Goal: Transaction & Acquisition: Purchase product/service

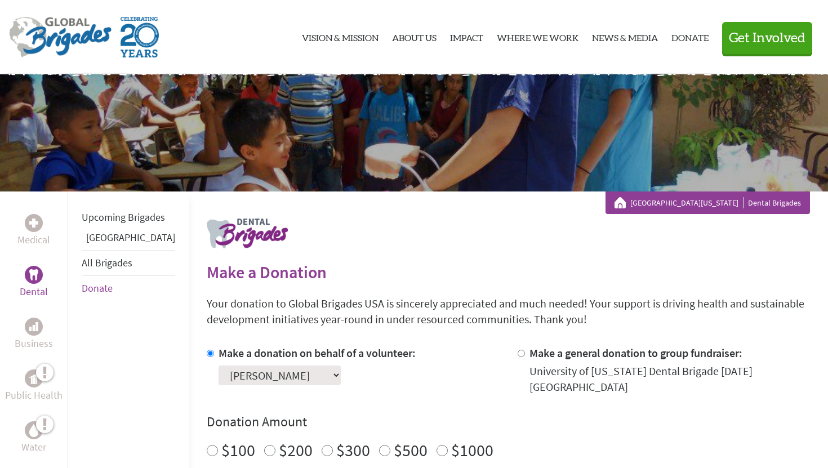
scroll to position [3, 0]
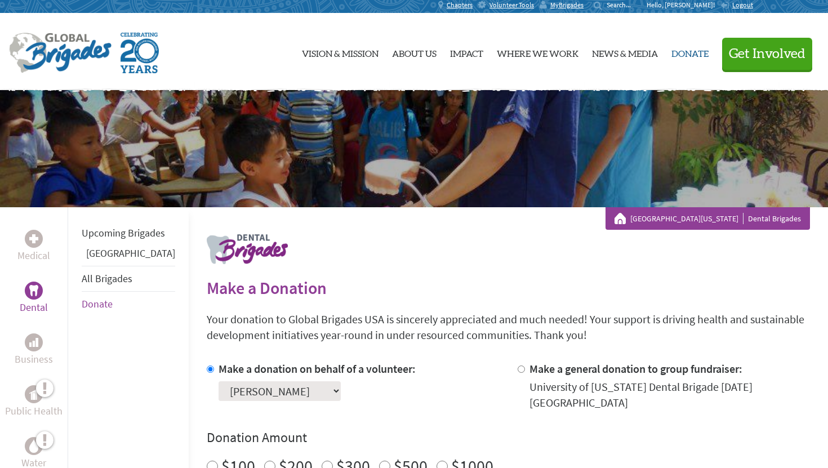
click at [672, 56] on link "Donate" at bounding box center [690, 52] width 37 height 59
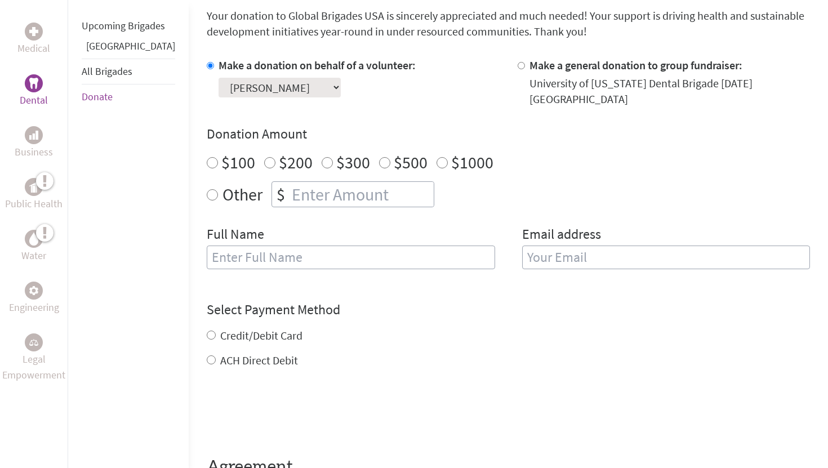
scroll to position [304, 0]
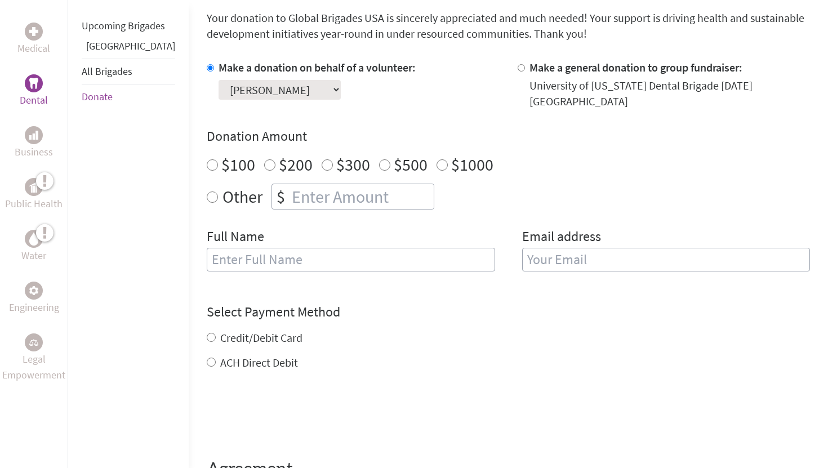
click at [207, 192] on input "Other" at bounding box center [212, 197] width 11 height 11
radio input "true"
click at [272, 186] on div "$" at bounding box center [280, 196] width 17 height 25
click at [290, 185] on input "number" at bounding box center [362, 196] width 144 height 25
click at [398, 189] on input "-1" at bounding box center [362, 196] width 144 height 25
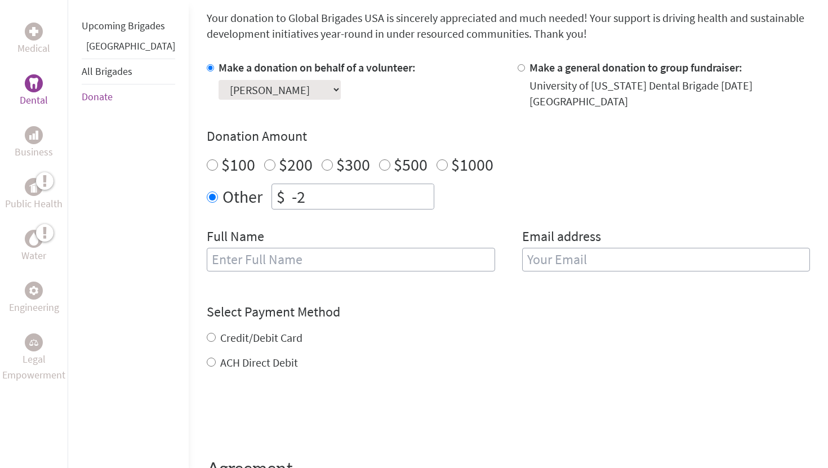
click at [397, 190] on input "-2" at bounding box center [362, 196] width 144 height 25
click at [397, 190] on input "-3" at bounding box center [362, 196] width 144 height 25
click at [393, 184] on input "-2" at bounding box center [362, 196] width 144 height 25
click at [393, 184] on input "-1" at bounding box center [362, 196] width 144 height 25
click at [393, 184] on input "0" at bounding box center [362, 196] width 144 height 25
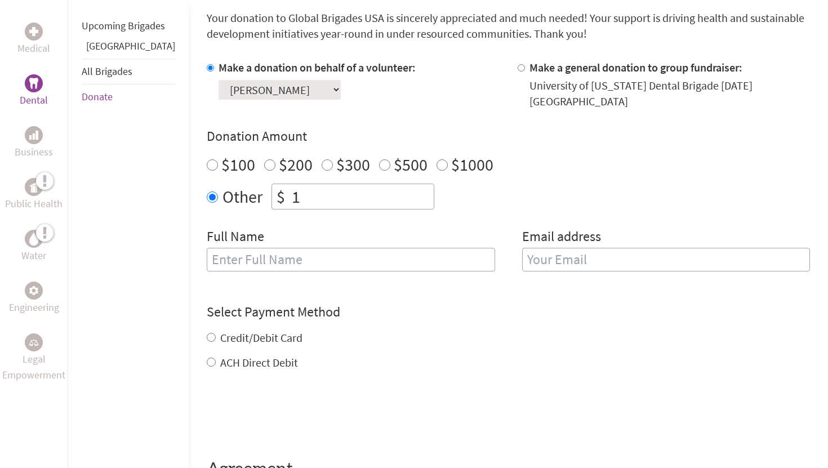
click at [393, 184] on input "1" at bounding box center [362, 196] width 144 height 25
type input "2"
click at [393, 184] on input "2" at bounding box center [362, 196] width 144 height 25
click at [374, 186] on input "number" at bounding box center [362, 196] width 144 height 25
type input "1500"
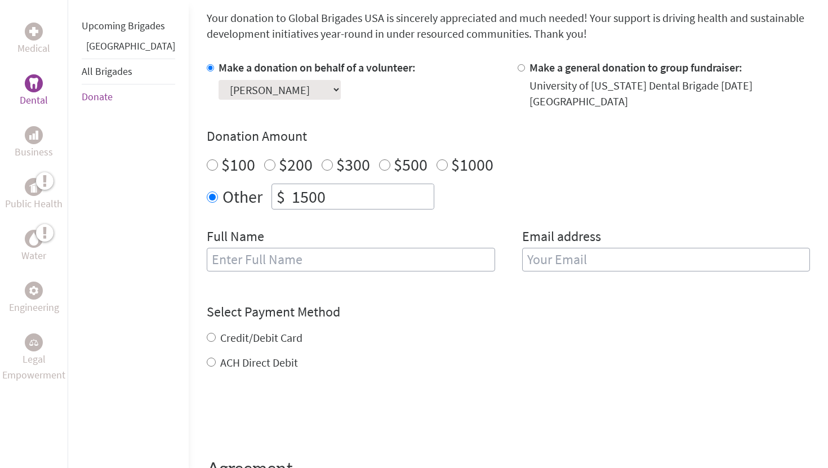
click at [380, 212] on div "Make a donation on behalf of a volunteer: Select a volunteer... Ava Tidwell bra…" at bounding box center [508, 172] width 603 height 225
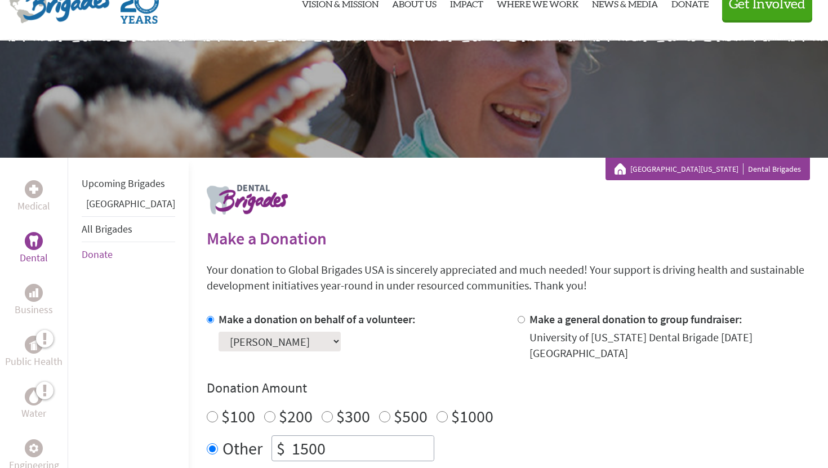
scroll to position [0, 0]
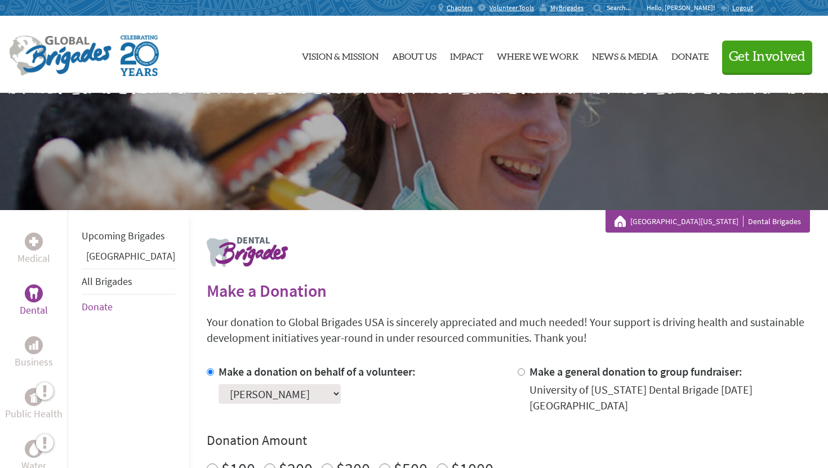
click at [110, 263] on link "[GEOGRAPHIC_DATA]" at bounding box center [130, 256] width 89 height 13
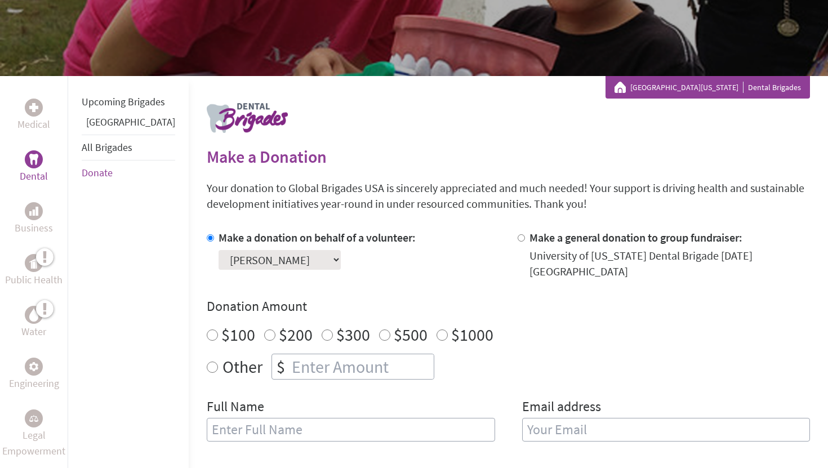
scroll to position [136, 0]
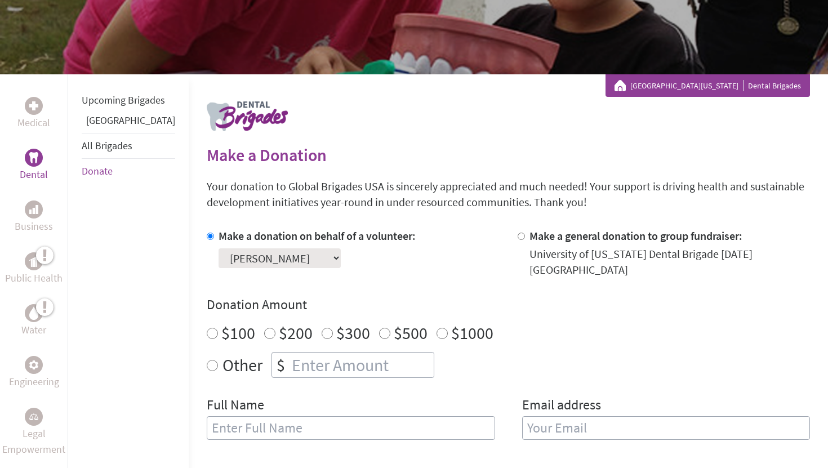
radio input "true"
click at [358, 356] on input "number" at bounding box center [362, 365] width 144 height 25
type input "1500"
click at [523, 339] on div "Donation Amount $100 $200 $300 $500 $1000 Other $ 1500" at bounding box center [508, 337] width 603 height 82
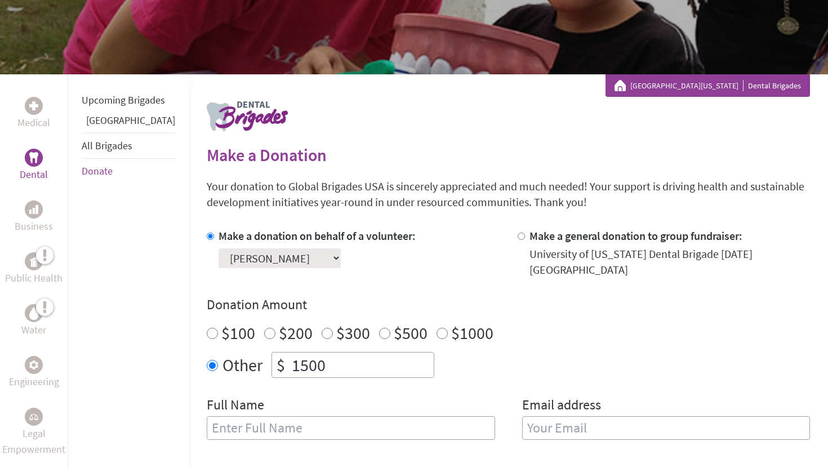
click at [422, 416] on input "text" at bounding box center [351, 428] width 288 height 24
type input "[PERSON_NAME]"
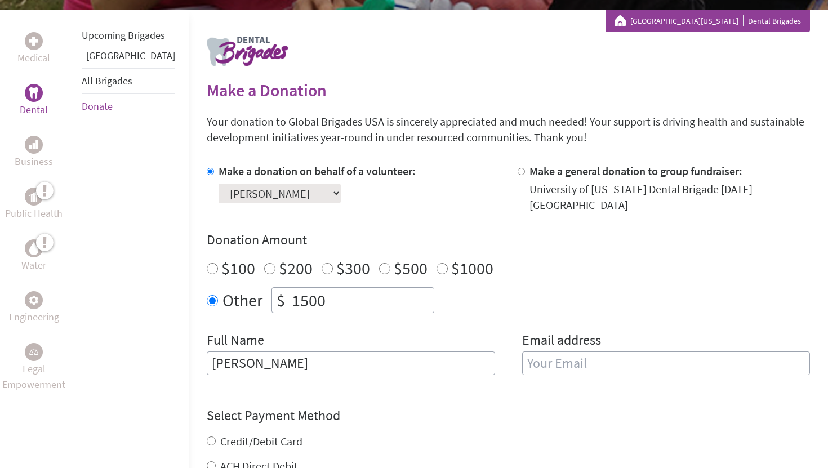
scroll to position [233, 0]
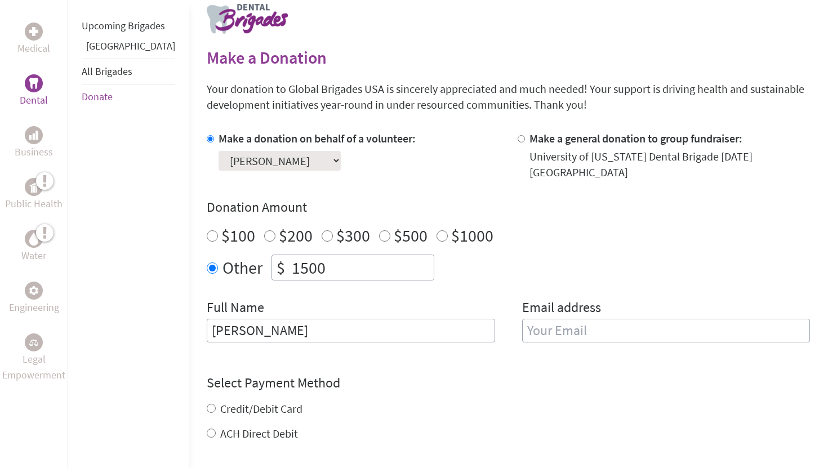
click at [559, 319] on input "email" at bounding box center [666, 331] width 288 height 24
type input "sadiecmorris22@gmail.com"
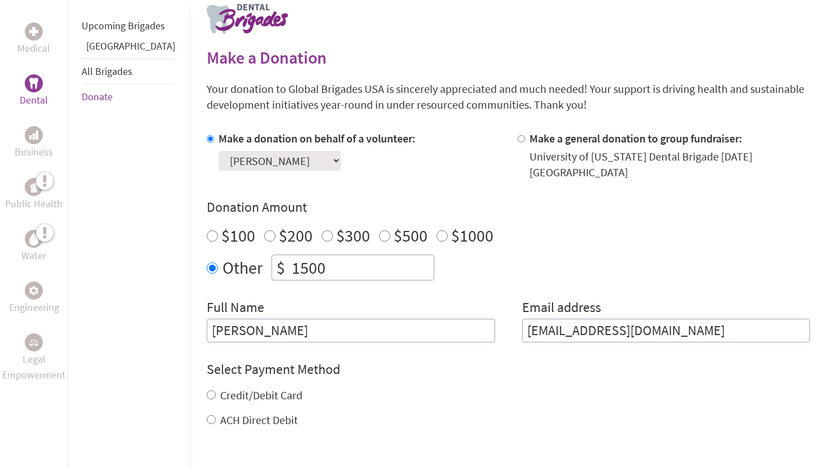
click at [207, 396] on div "Credit/Debit Card ACH Direct Debit" at bounding box center [508, 408] width 603 height 41
click at [207, 390] on input "Credit/Debit Card" at bounding box center [211, 394] width 9 height 9
radio input "true"
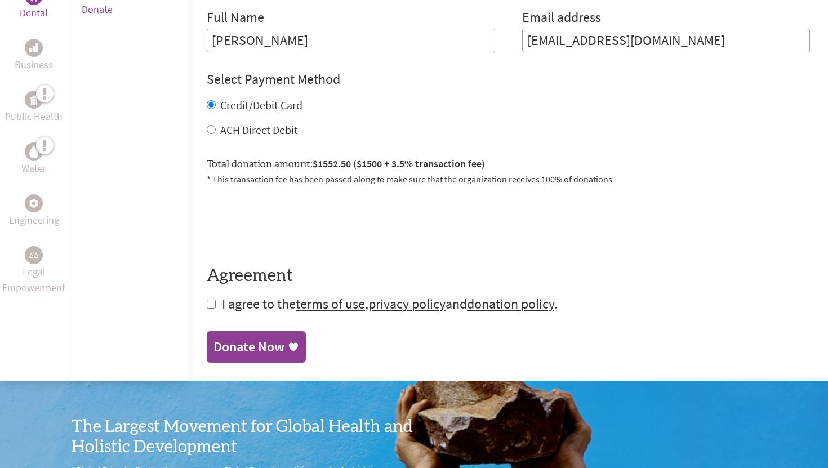
scroll to position [492, 0]
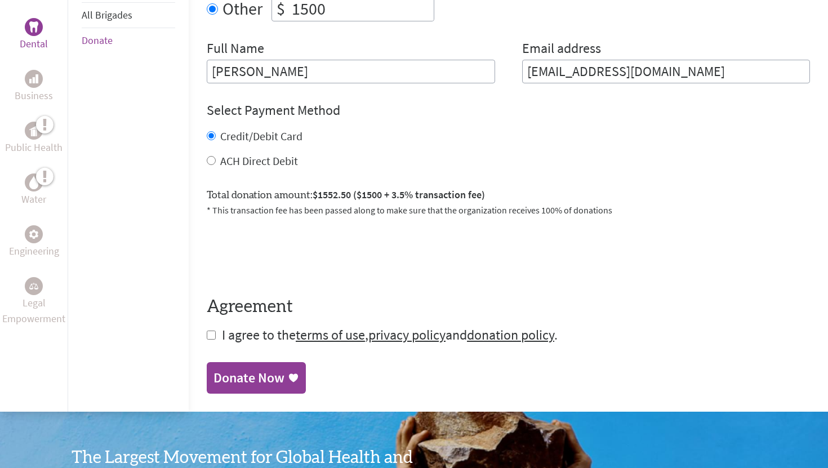
click at [207, 331] on input "checkbox" at bounding box center [211, 335] width 9 height 9
checkbox input "true"
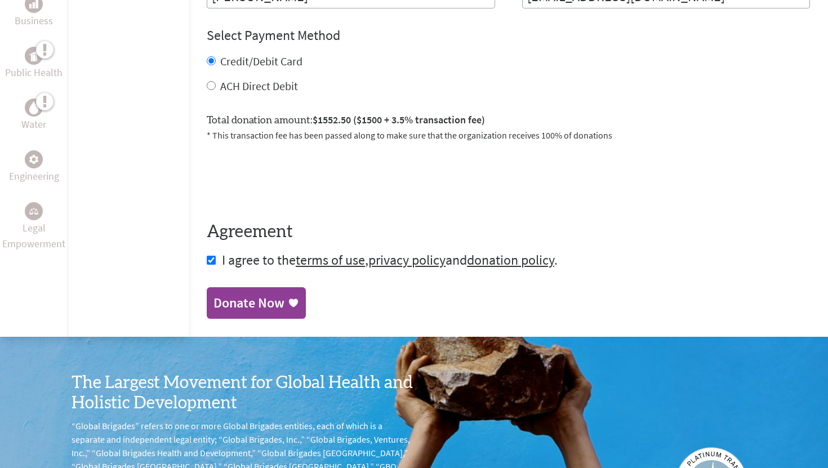
scroll to position [576, 0]
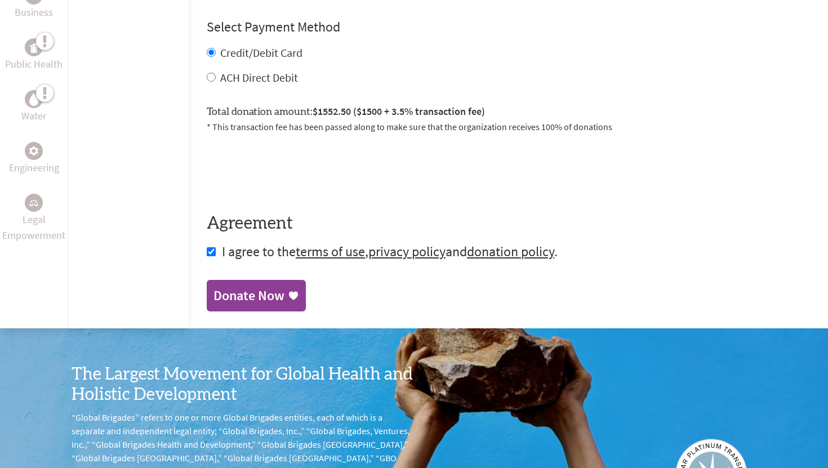
click at [288, 290] on icon at bounding box center [293, 295] width 11 height 11
